Goal: Transaction & Acquisition: Obtain resource

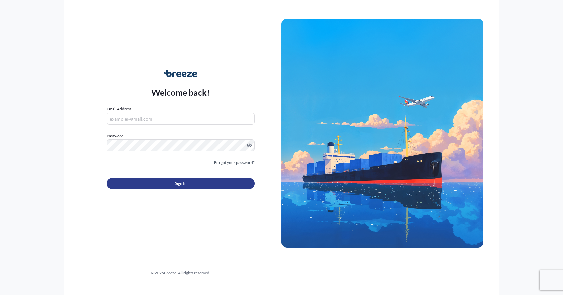
type input "[EMAIL_ADDRESS][PERSON_NAME][DOMAIN_NAME]"
click at [166, 186] on button "Sign In" at bounding box center [181, 183] width 148 height 11
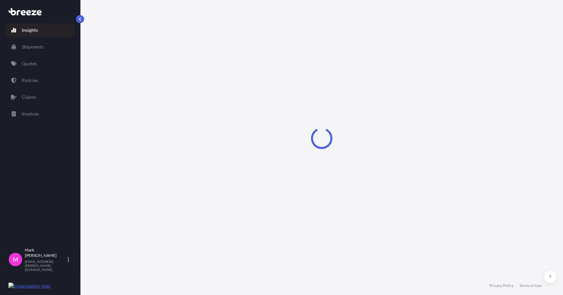
select select "2025"
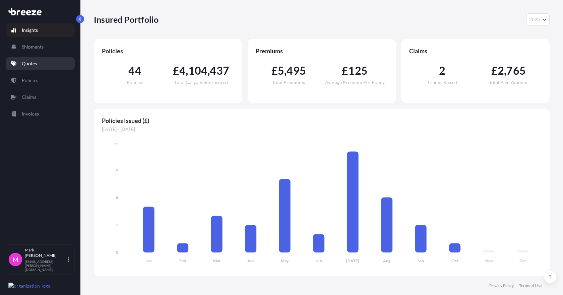
click at [29, 67] on p "Quotes" at bounding box center [29, 63] width 15 height 7
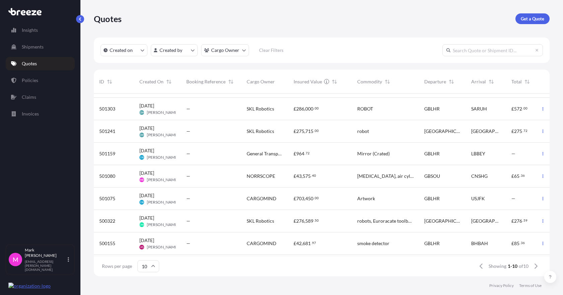
scroll to position [34, 0]
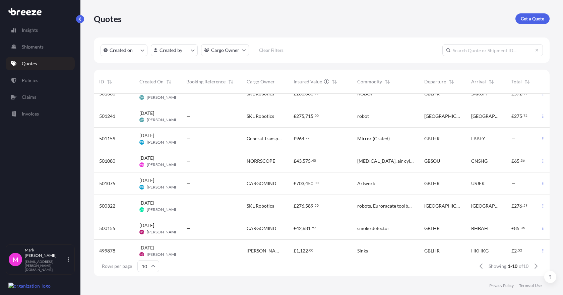
click at [260, 162] on span "NORRSCOPE" at bounding box center [261, 161] width 28 height 7
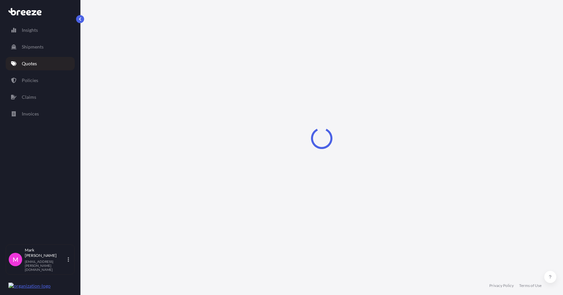
select select "Road"
select select "Sea"
select select "1"
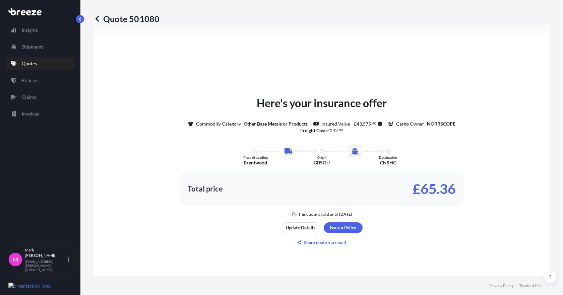
scroll to position [296, 0]
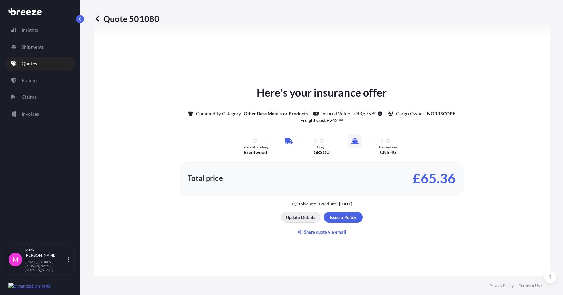
click at [299, 218] on p "Update Details" at bounding box center [301, 217] width 30 height 7
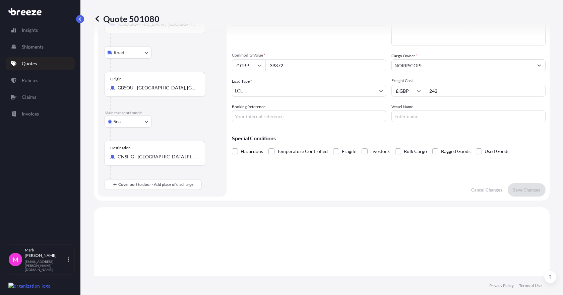
scroll to position [11, 0]
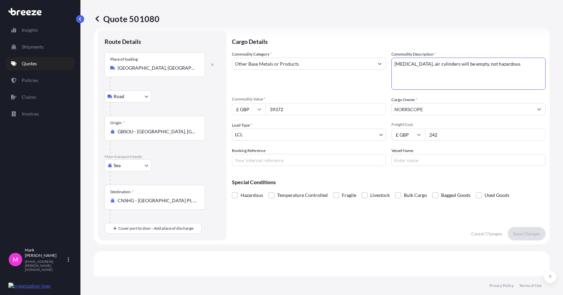
drag, startPoint x: 429, startPoint y: 75, endPoint x: 390, endPoint y: 62, distance: 41.8
click at [392, 62] on textarea "[MEDICAL_DATA], air cylinders will be empty, not hazardous" at bounding box center [469, 74] width 154 height 32
click at [420, 74] on textarea "[MEDICAL_DATA], air cylinders will be empty, not hazardous" at bounding box center [469, 74] width 154 height 32
drag, startPoint x: 424, startPoint y: 72, endPoint x: 391, endPoint y: 62, distance: 33.9
click at [392, 62] on textarea "[MEDICAL_DATA], air cylinders will be empty, not hazardous" at bounding box center [469, 74] width 154 height 32
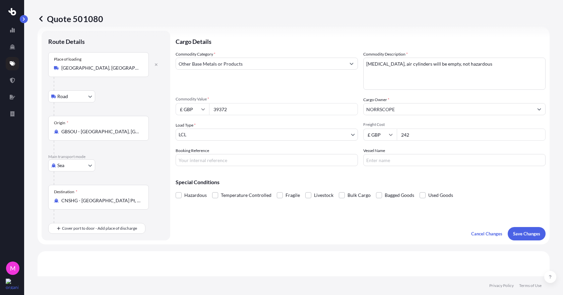
click at [41, 17] on icon at bounding box center [40, 19] width 3 height 6
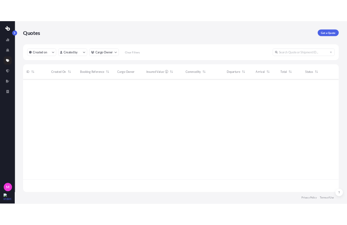
scroll to position [181, 507]
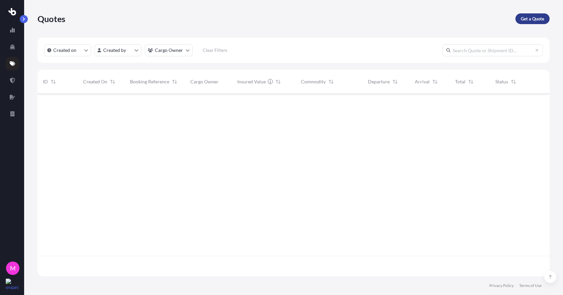
click at [528, 17] on p "Get a Quote" at bounding box center [532, 18] width 23 height 7
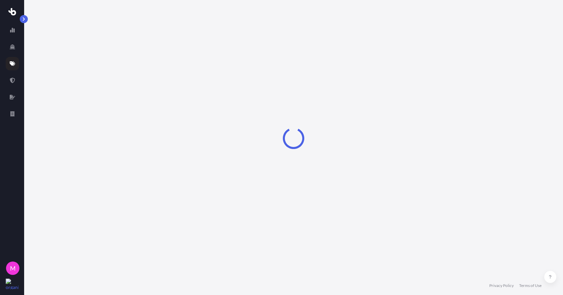
select select "Sea"
select select "1"
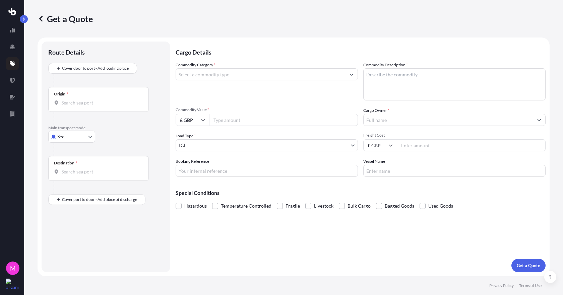
click at [234, 74] on input "Commodity Category *" at bounding box center [261, 74] width 170 height 12
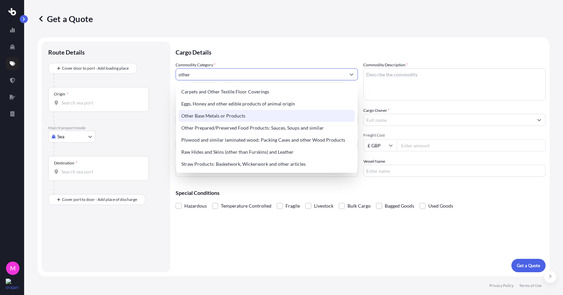
click at [238, 115] on div "Other Base Metals or Products" at bounding box center [267, 116] width 176 height 12
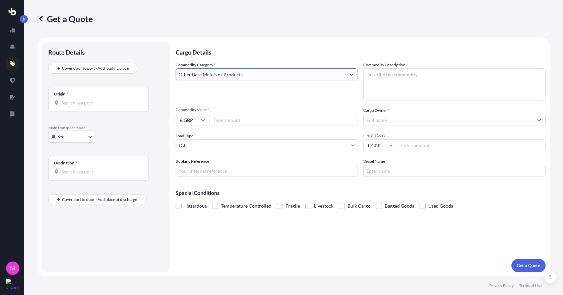
type input "Other Base Metals or Products"
click at [375, 86] on textarea "Commodity Description *" at bounding box center [454, 84] width 182 height 32
paste textarea "[MEDICAL_DATA], air cylinders will be empty, not hazardous"
type textarea "[MEDICAL_DATA], air cylinders will be empty, not hazardous"
click at [229, 122] on input "Commodity Value *" at bounding box center [283, 120] width 149 height 12
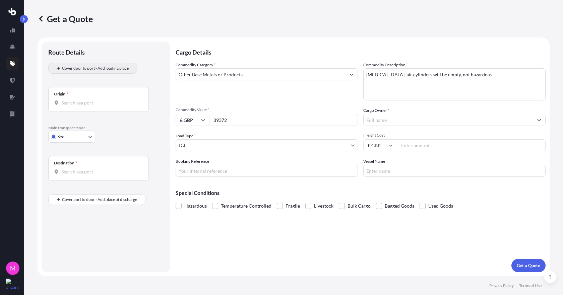
type input "39372"
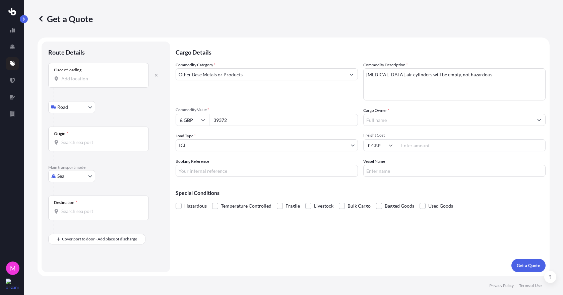
click at [84, 80] on input "Place of loading" at bounding box center [100, 78] width 79 height 7
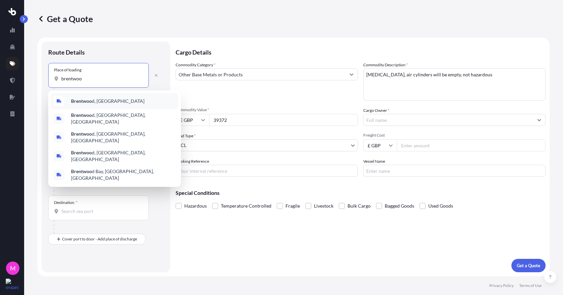
click at [95, 103] on span "Brentwoo d, [GEOGRAPHIC_DATA]" at bounding box center [107, 101] width 73 height 7
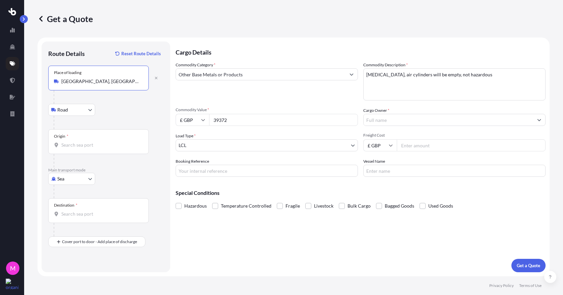
type input "[GEOGRAPHIC_DATA], [GEOGRAPHIC_DATA]"
click at [95, 141] on div "Origin *" at bounding box center [98, 141] width 101 height 25
click at [95, 142] on input "Origin *" at bounding box center [100, 145] width 79 height 7
type input "GBFXT - Felixstowe, [GEOGRAPHIC_DATA]"
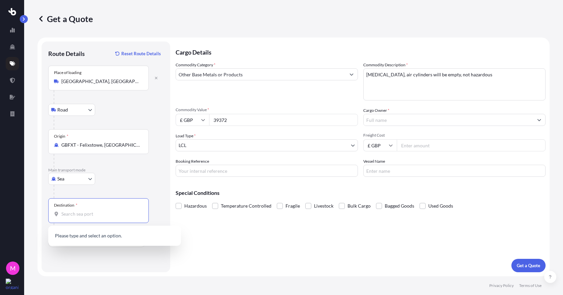
click at [85, 214] on input "Destination *" at bounding box center [100, 214] width 79 height 7
click at [122, 172] on p "Main transport mode" at bounding box center [105, 170] width 115 height 5
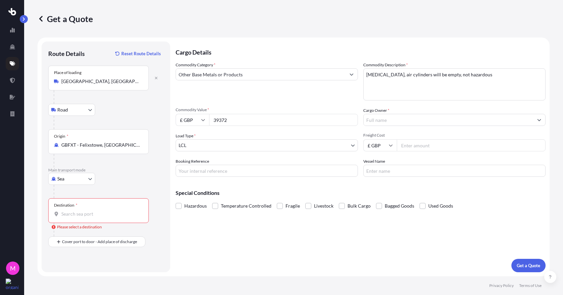
click at [92, 219] on div "Destination *" at bounding box center [98, 210] width 101 height 25
click at [92, 218] on input "Destination * Please select a destination" at bounding box center [100, 214] width 79 height 7
type input "CNQDG - Qingdao Pt, [GEOGRAPHIC_DATA]"
click at [406, 121] on input "Cargo Owner *" at bounding box center [449, 120] width 170 height 12
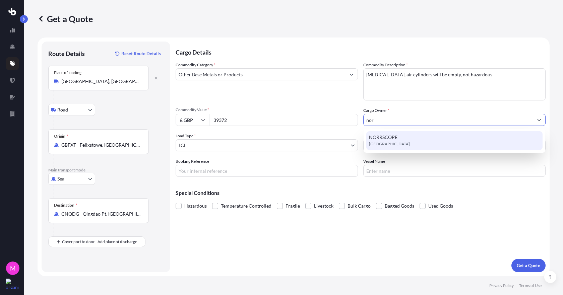
click at [395, 143] on span "[GEOGRAPHIC_DATA]" at bounding box center [389, 144] width 41 height 7
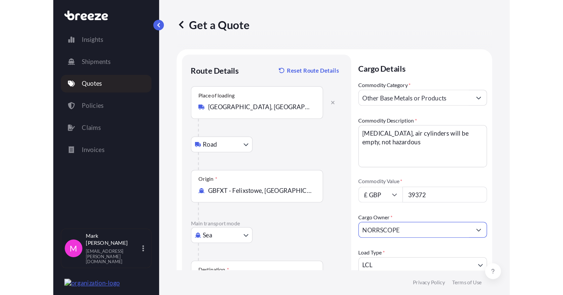
scroll to position [67, 0]
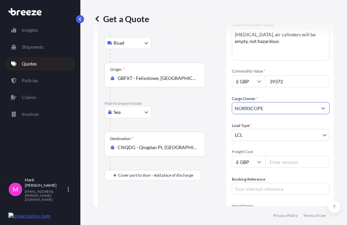
type input "NORRSCOPE"
click at [287, 162] on input "Freight Cost" at bounding box center [298, 162] width 64 height 12
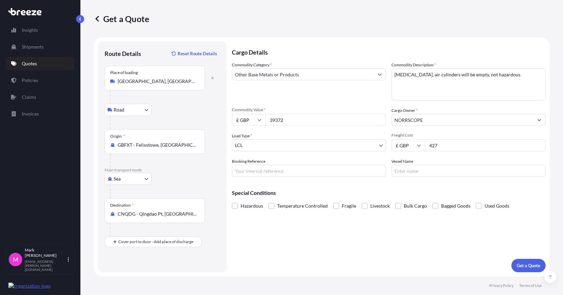
scroll to position [0, 0]
type input "427"
click at [527, 268] on p "Get a Quote" at bounding box center [528, 266] width 23 height 7
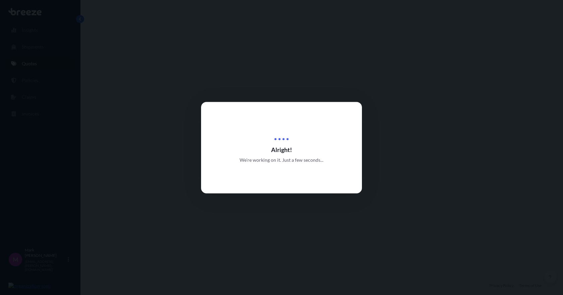
select select "Road"
select select "Sea"
select select "1"
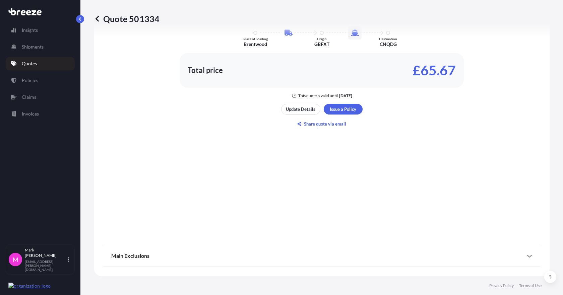
scroll to position [262, 0]
